Goal: Task Accomplishment & Management: Complete application form

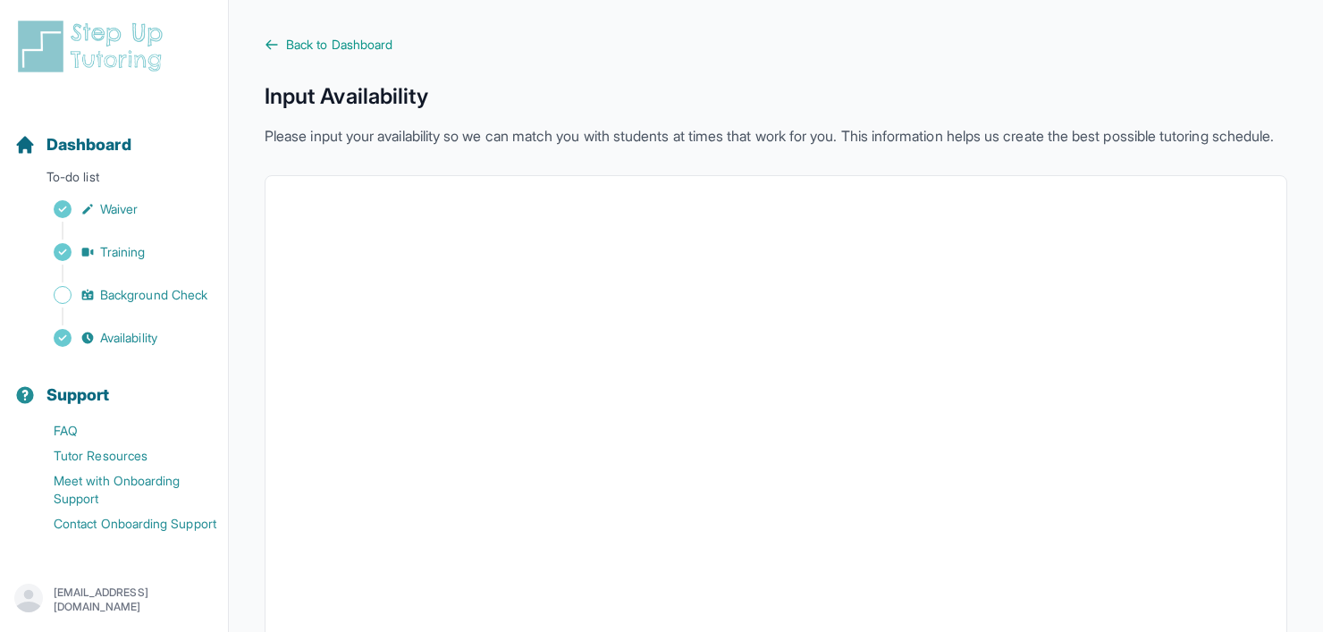
scroll to position [385, 0]
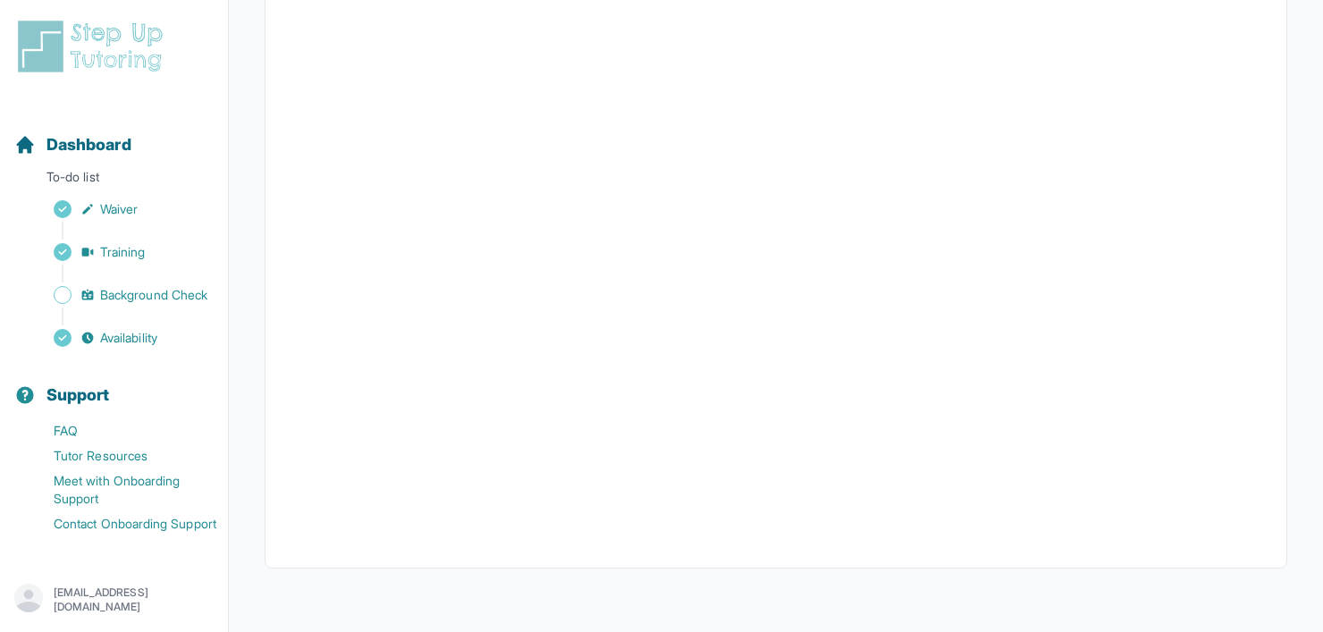
click at [102, 301] on span "Background Check" at bounding box center [153, 295] width 107 height 18
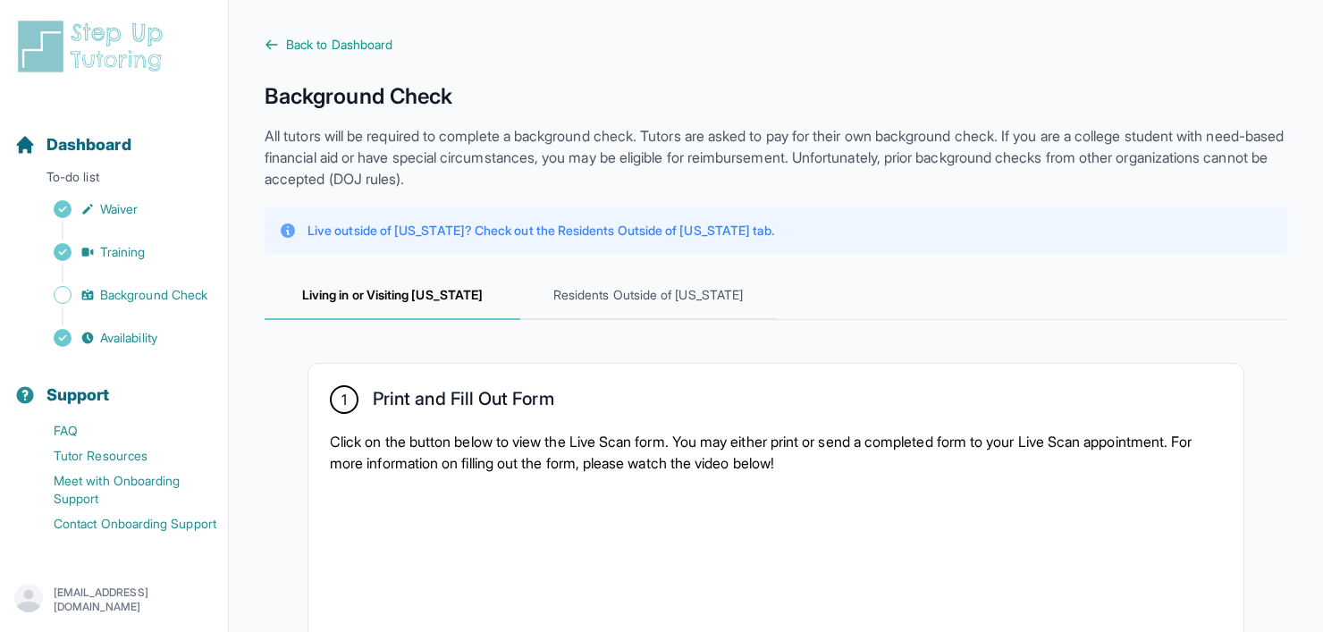
scroll to position [358, 0]
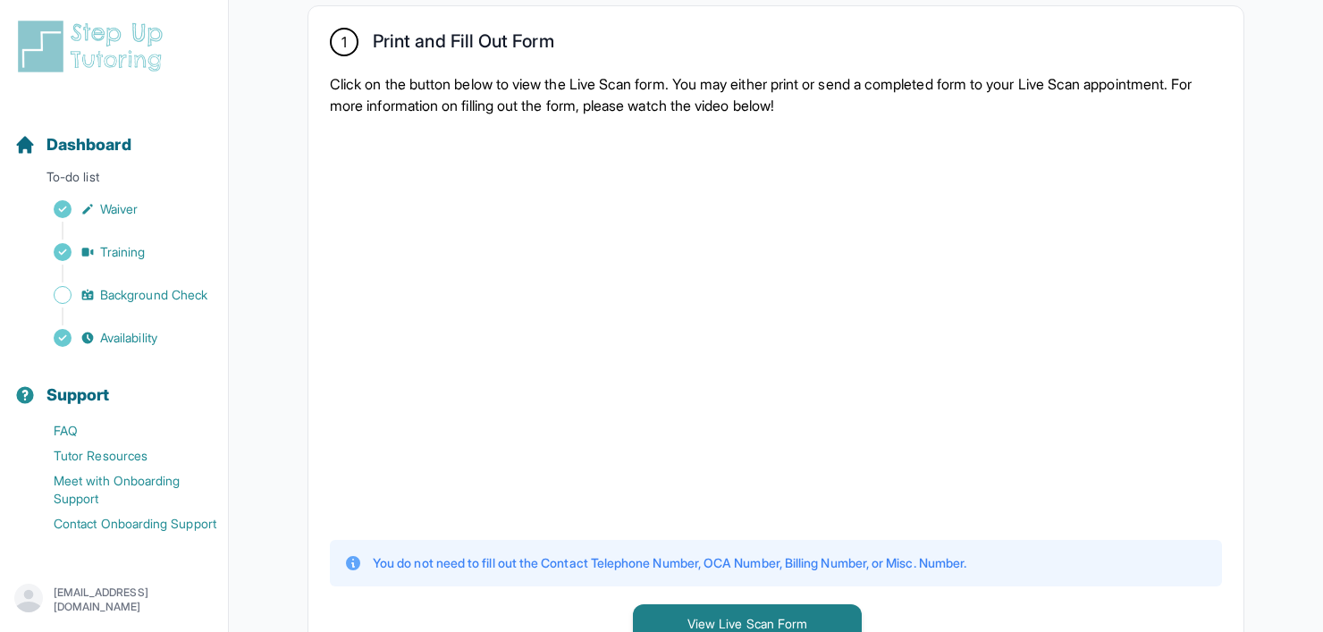
click at [99, 110] on button "Dashboard" at bounding box center [114, 134] width 214 height 61
click at [108, 126] on div "Dashboard" at bounding box center [114, 144] width 214 height 39
click at [136, 135] on div "Dashboard" at bounding box center [114, 144] width 214 height 39
click at [116, 177] on p "To-do list" at bounding box center [114, 180] width 214 height 25
click at [120, 293] on span "Background Check" at bounding box center [153, 295] width 107 height 18
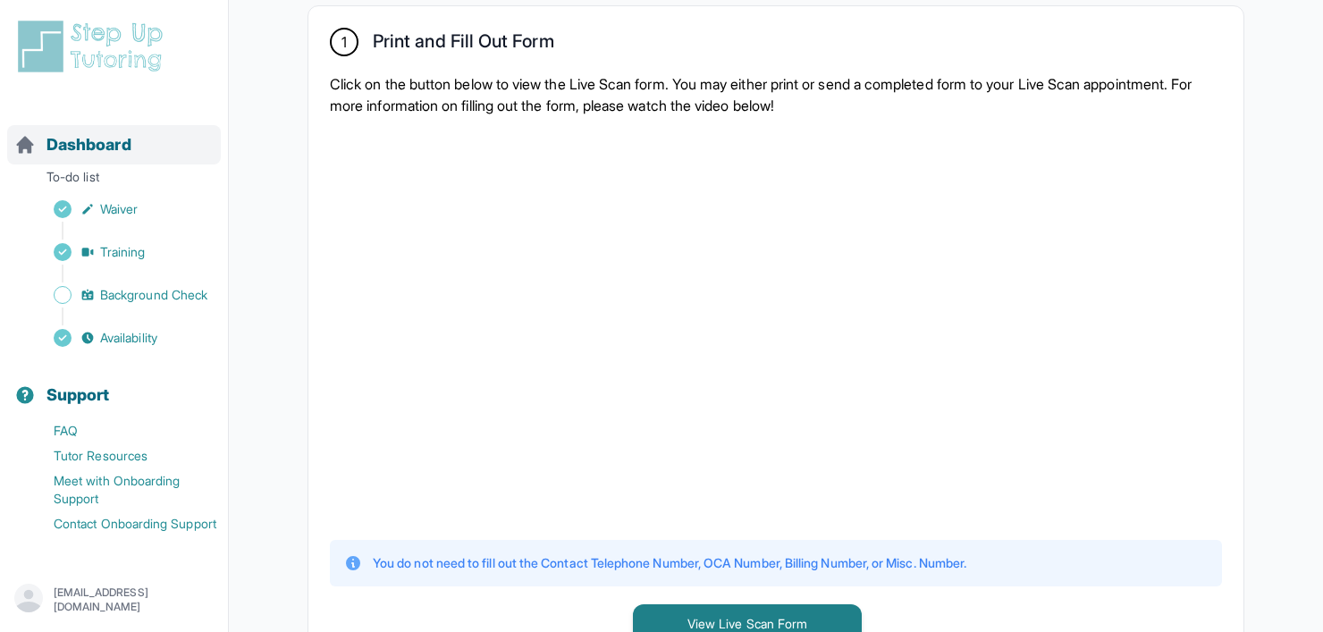
click at [122, 142] on span "Dashboard" at bounding box center [88, 144] width 85 height 25
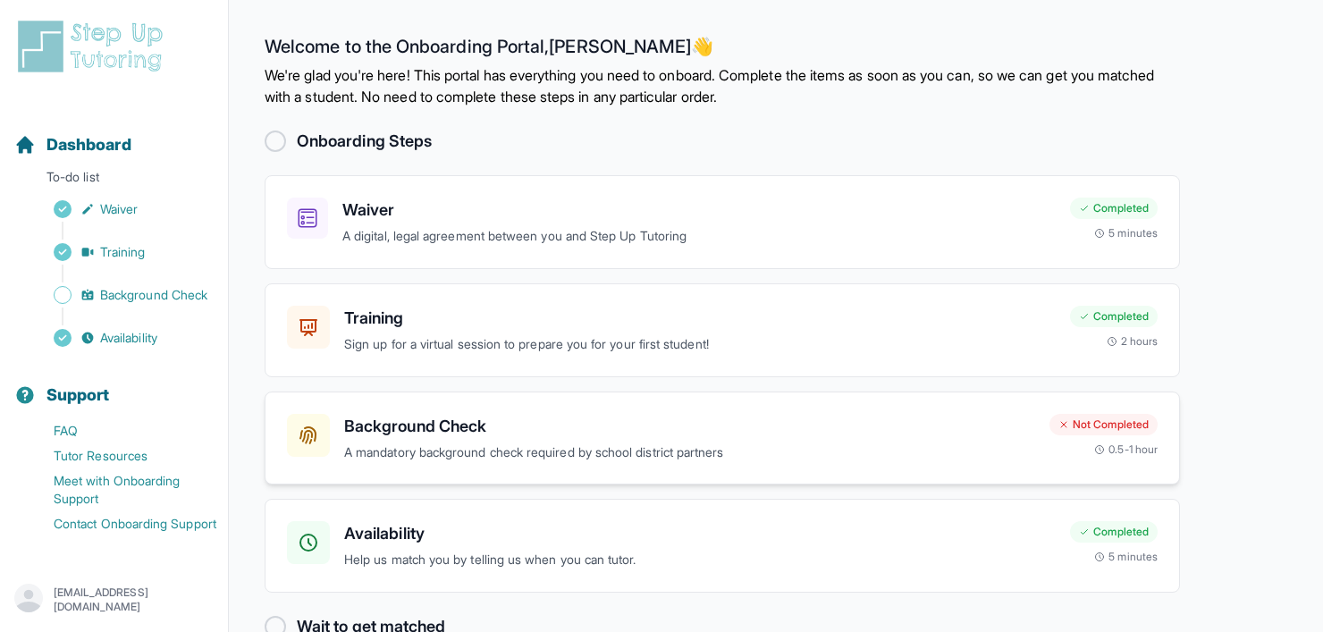
click at [520, 421] on h3 "Background Check" at bounding box center [689, 426] width 691 height 25
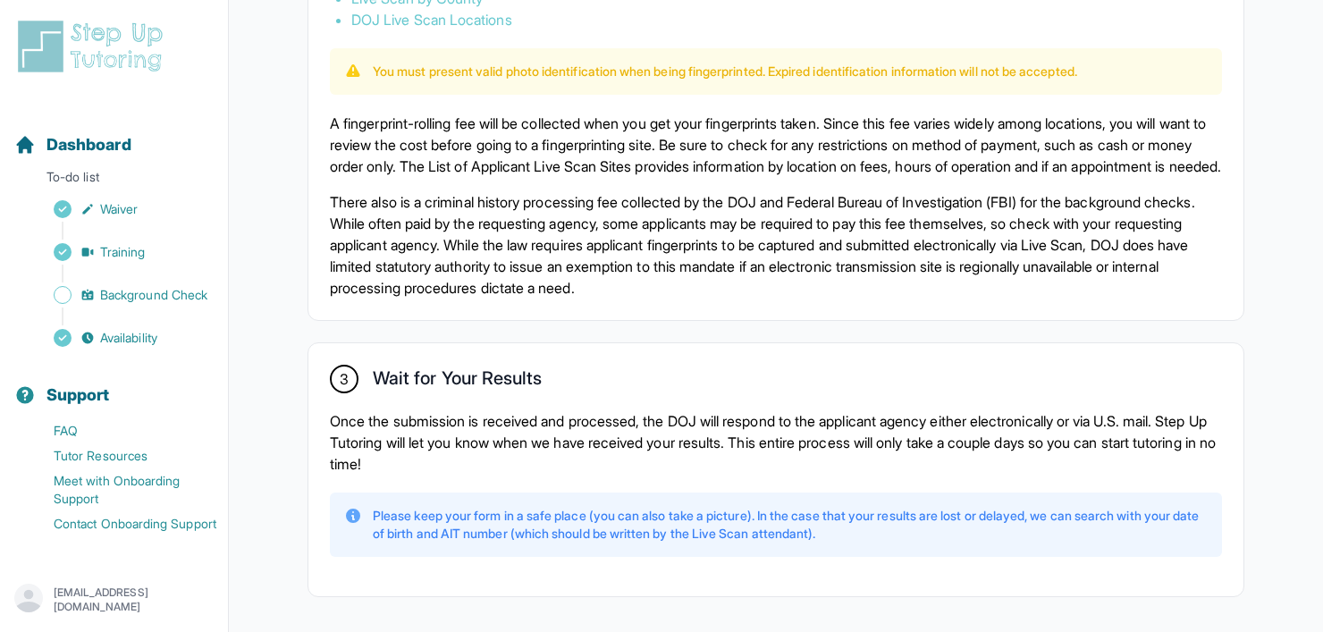
scroll to position [1252, 0]
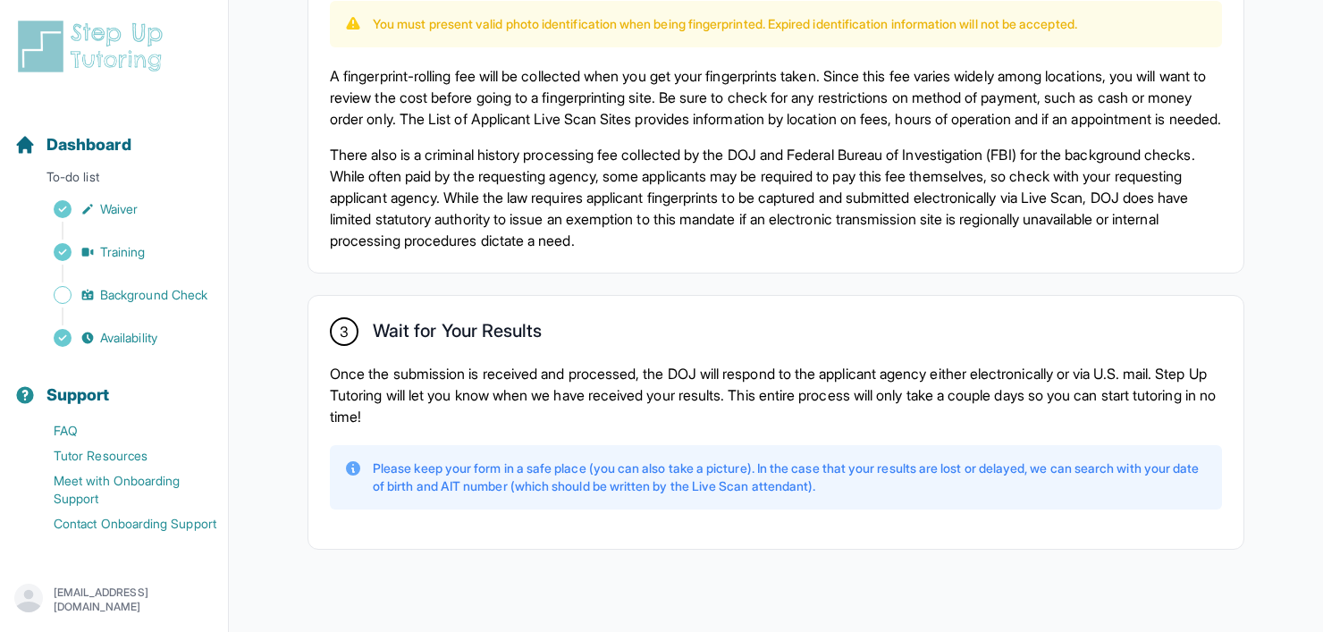
click at [586, 423] on p "Once the submission is received and processed, the DOJ will respond to the appl…" at bounding box center [776, 395] width 892 height 64
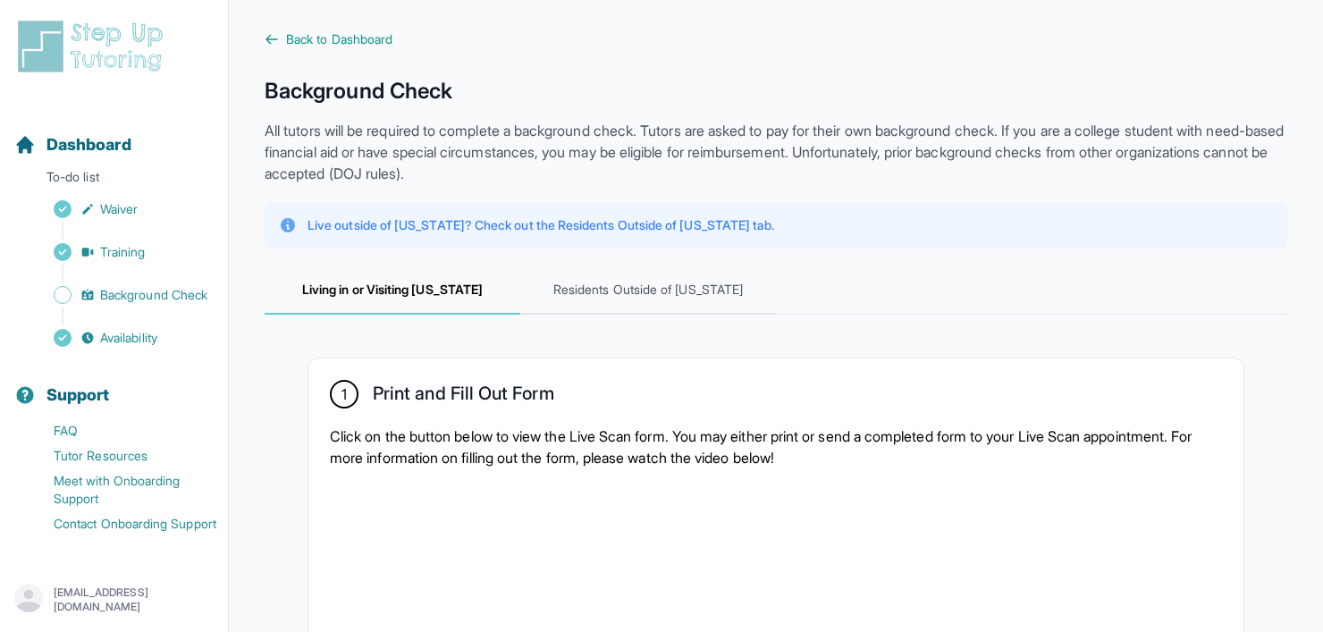
scroll to position [0, 0]
